Goal: Transaction & Acquisition: Purchase product/service

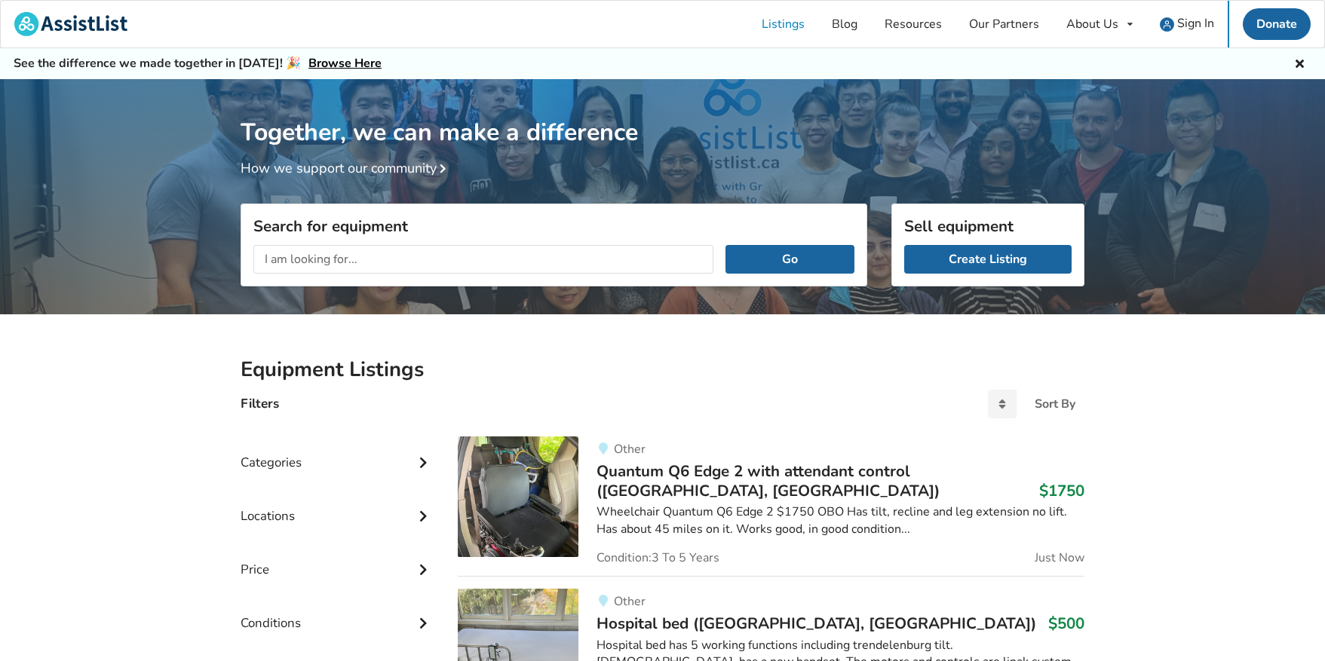
click at [382, 248] on input "text" at bounding box center [483, 259] width 460 height 29
click at [382, 256] on input "text" at bounding box center [483, 259] width 460 height 29
type input "transport chair"
click at [725, 245] on button "Go" at bounding box center [789, 259] width 129 height 29
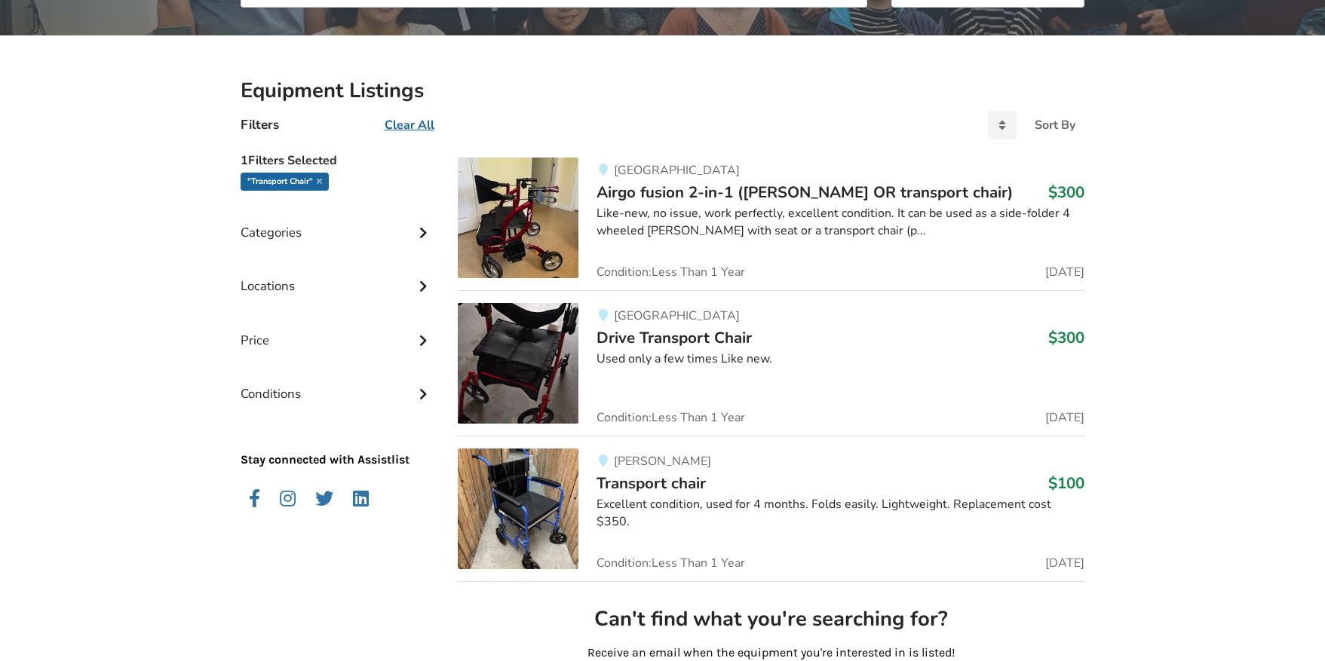
scroll to position [301, 0]
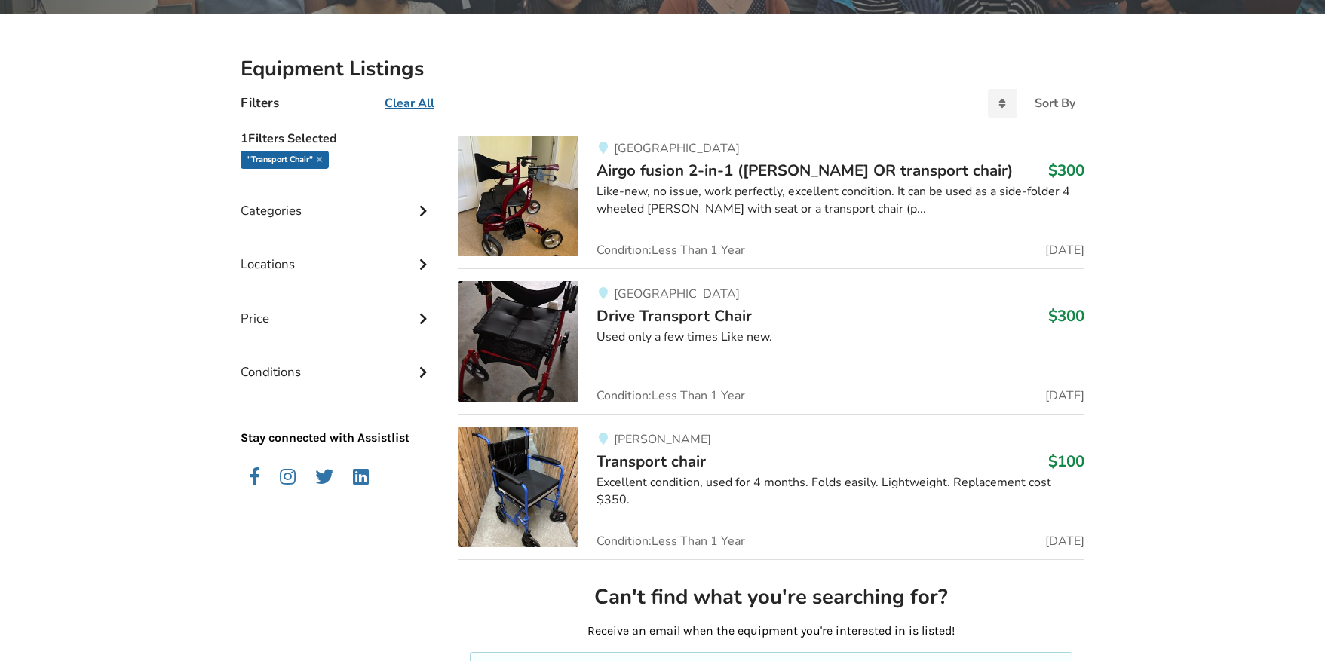
click at [648, 452] on span "Transport chair" at bounding box center [650, 461] width 109 height 21
